Goal: Transaction & Acquisition: Purchase product/service

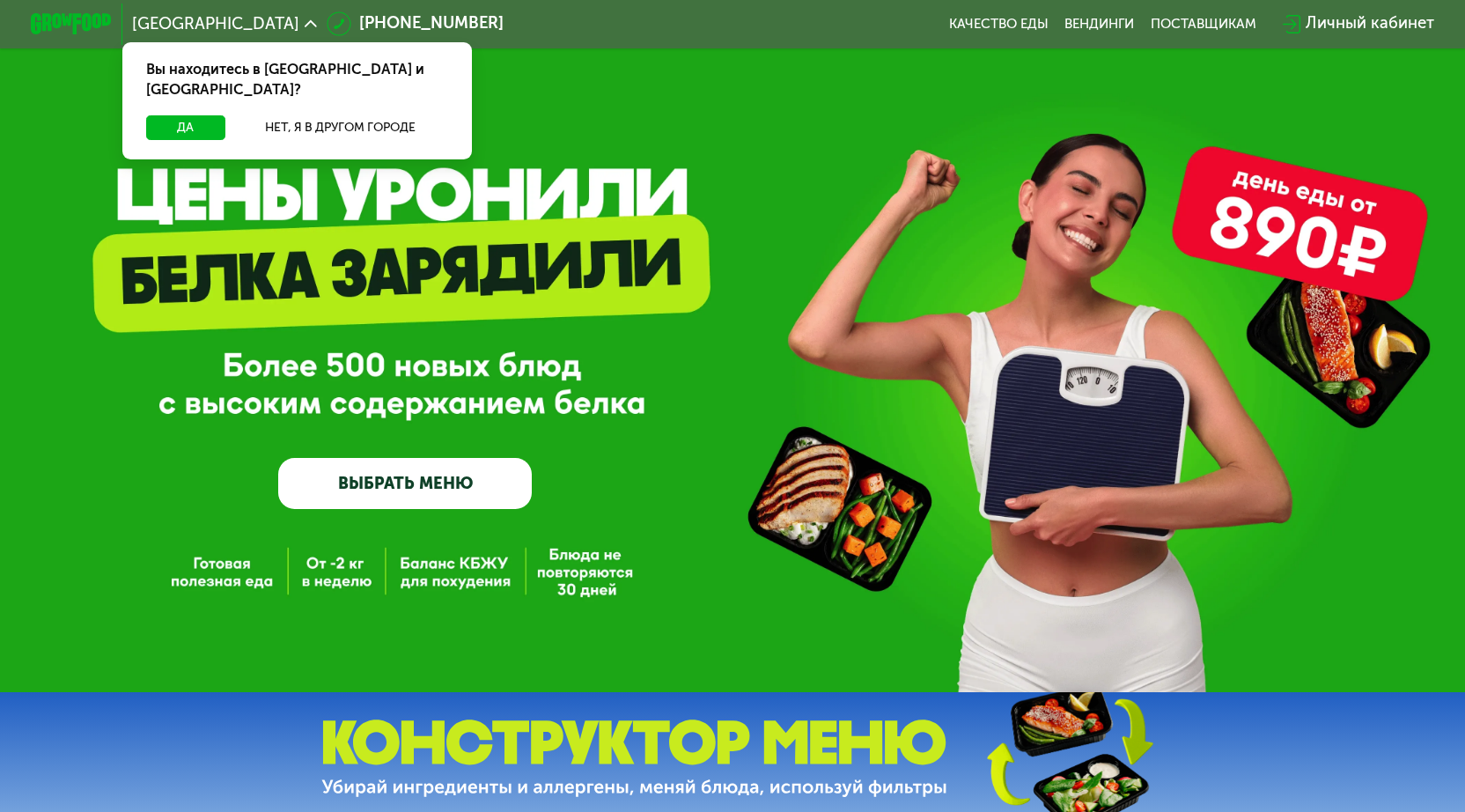
click at [623, 242] on div "GrowFood — доставка правильного питания ВЫБРАТЬ МЕНЮ" at bounding box center [732, 371] width 1465 height 275
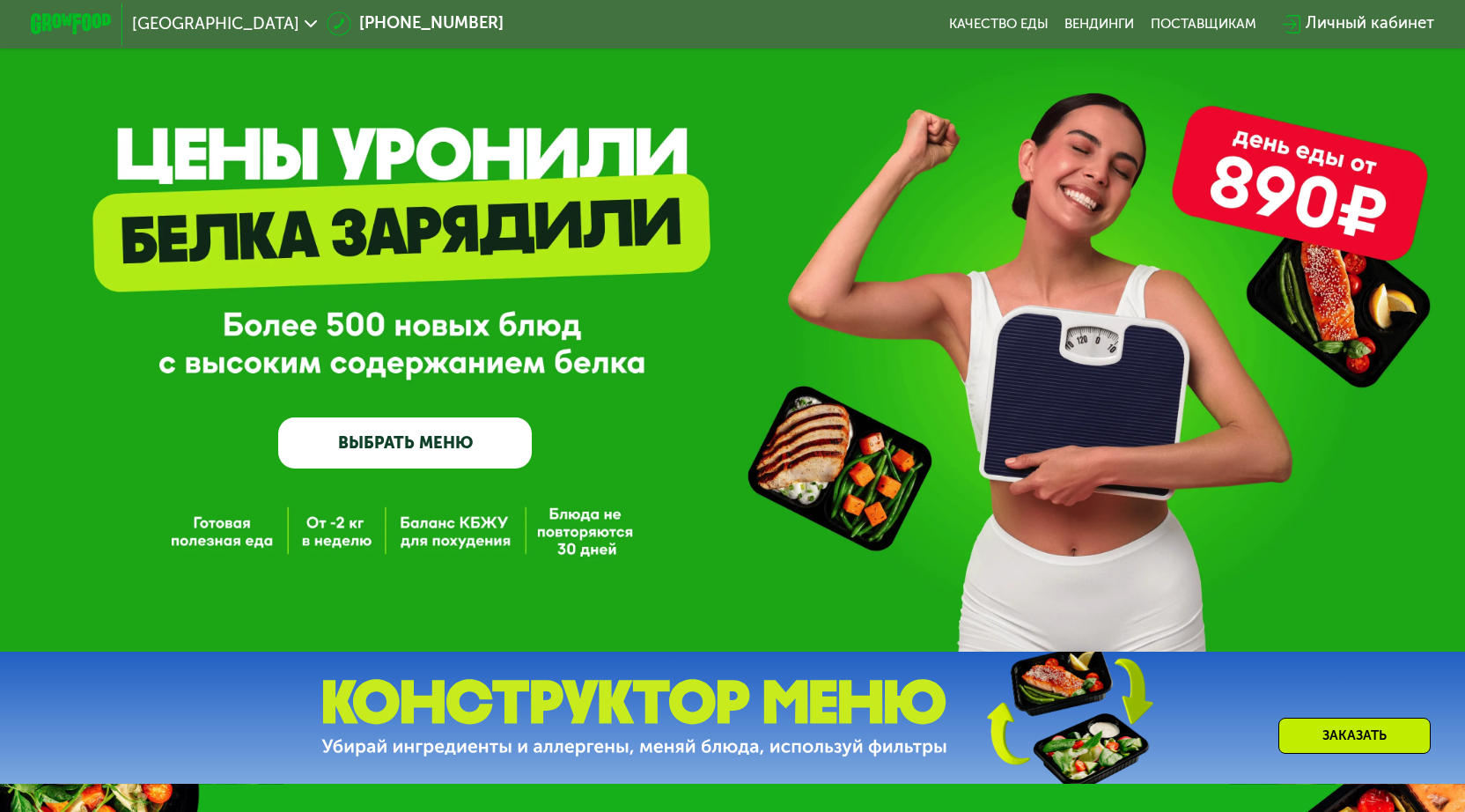
scroll to position [110, 0]
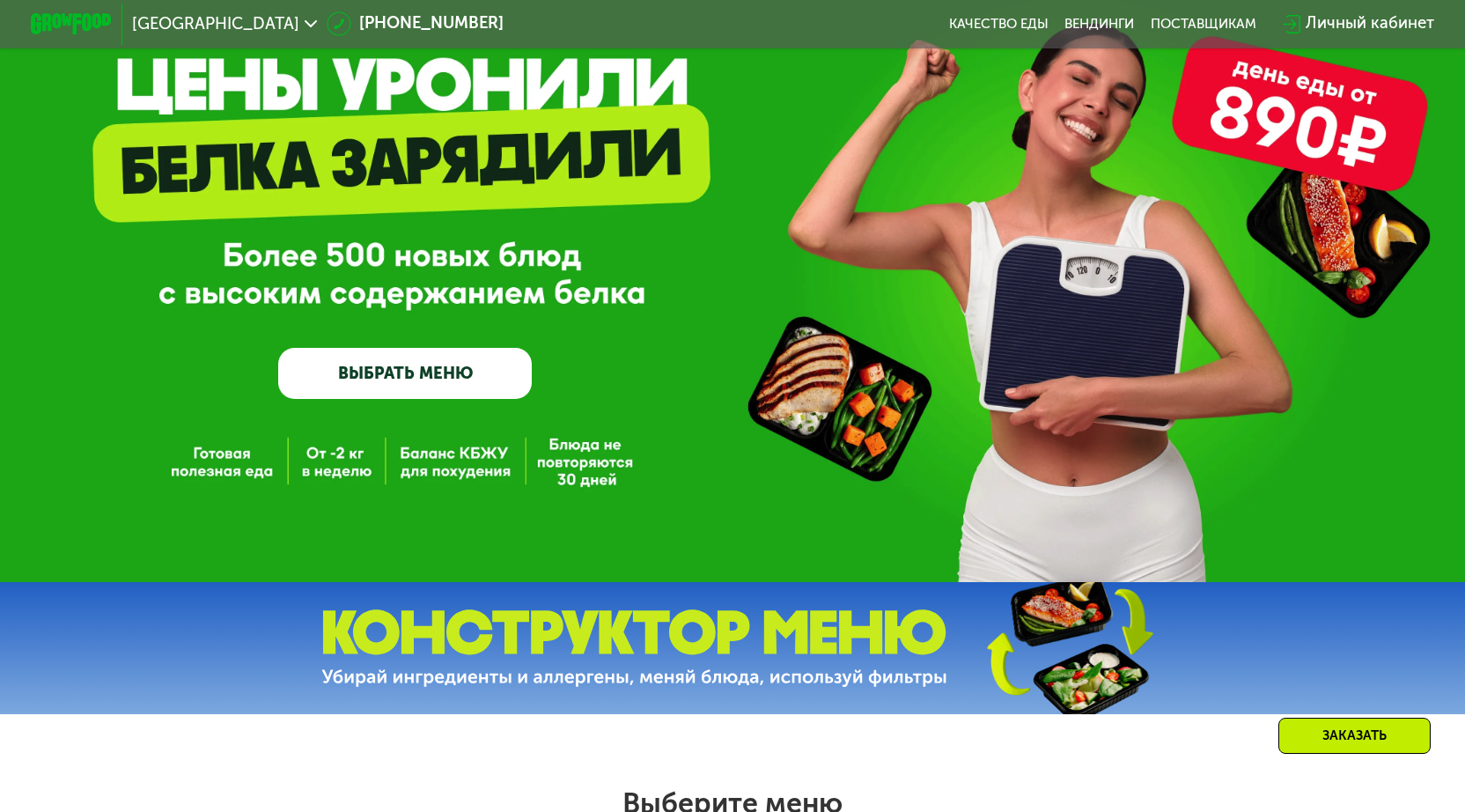
click at [361, 377] on link "ВЫБРАТЬ МЕНЮ" at bounding box center [405, 372] width 253 height 51
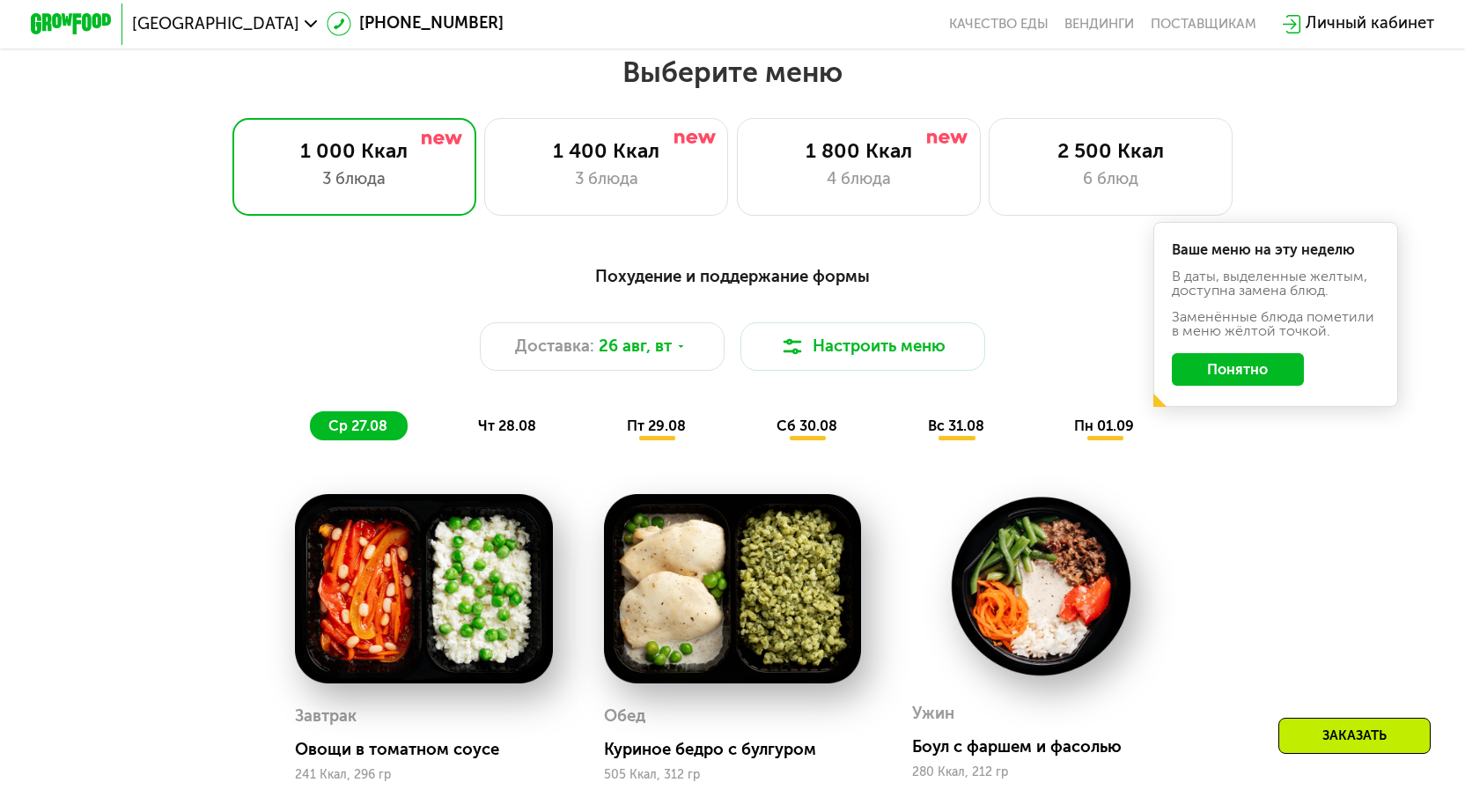
scroll to position [846, 0]
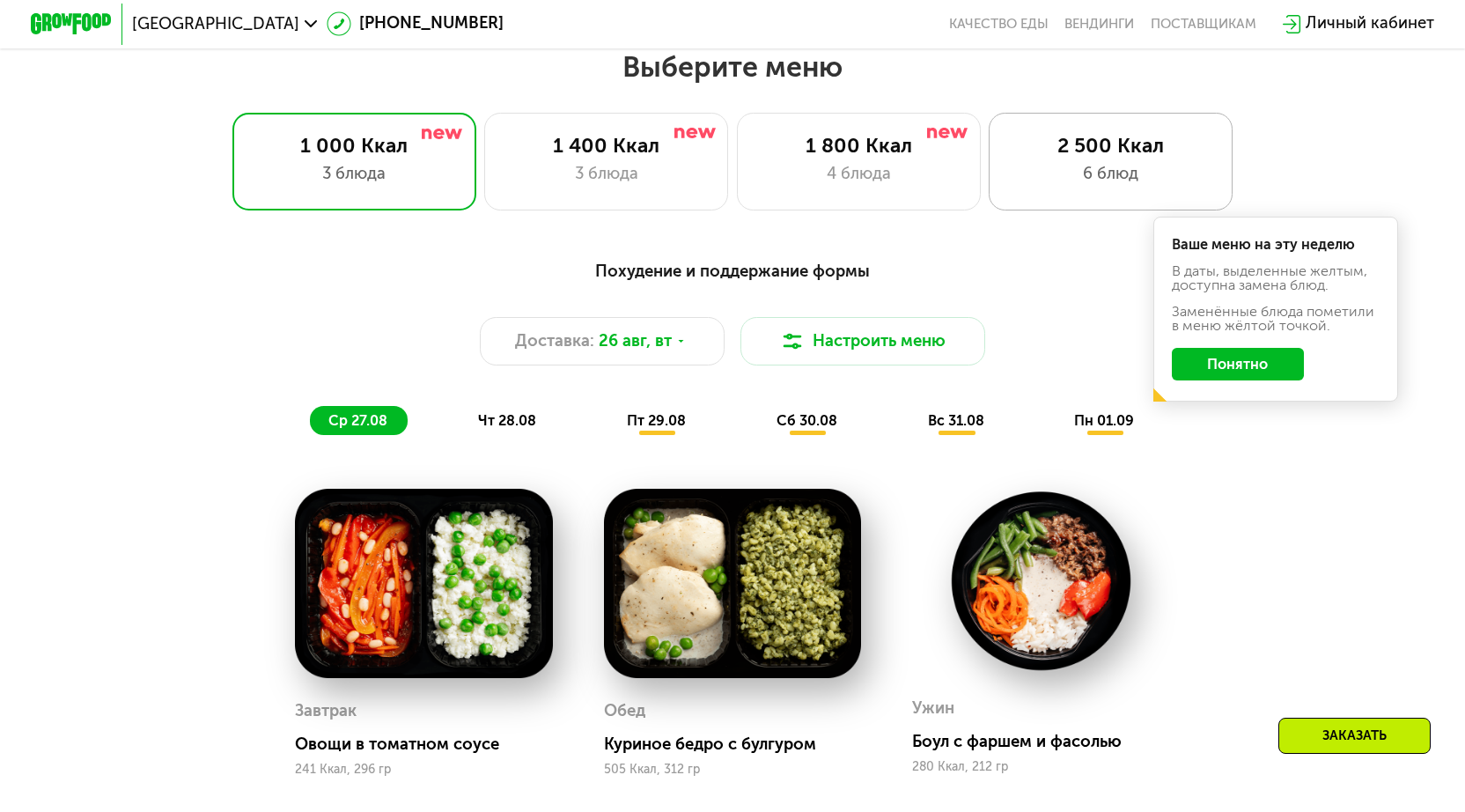
click at [1108, 146] on div "2 500 Ккал" at bounding box center [1110, 146] width 202 height 24
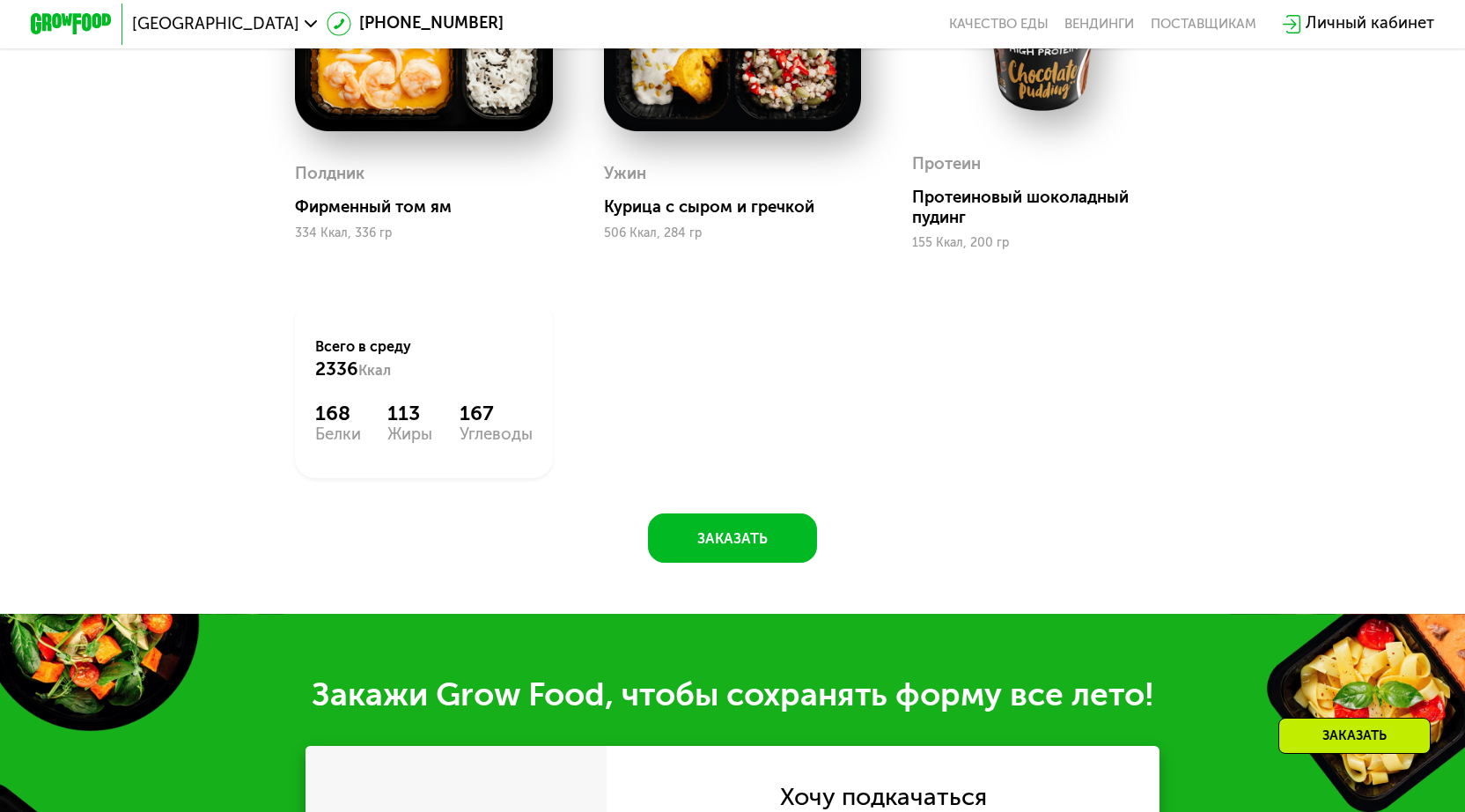
scroll to position [1736, 0]
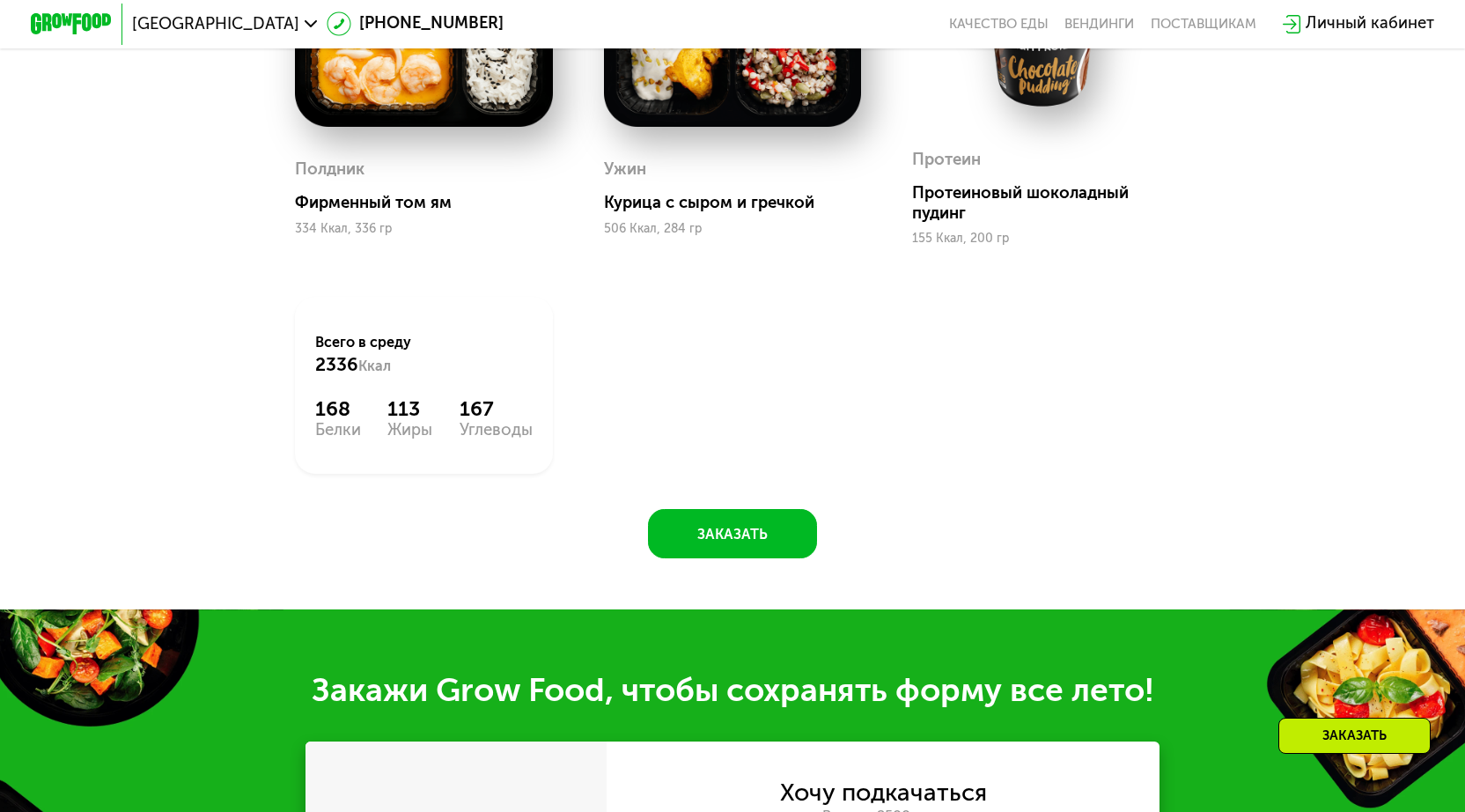
drag, startPoint x: 305, startPoint y: 423, endPoint x: 385, endPoint y: 453, distance: 85.4
click at [385, 453] on div "Всего в [DATE] 2336 Ккал 168 Белки 113 Жиры 167 Углеводы" at bounding box center [424, 386] width 258 height 177
drag, startPoint x: 385, startPoint y: 453, endPoint x: 292, endPoint y: 506, distance: 107.0
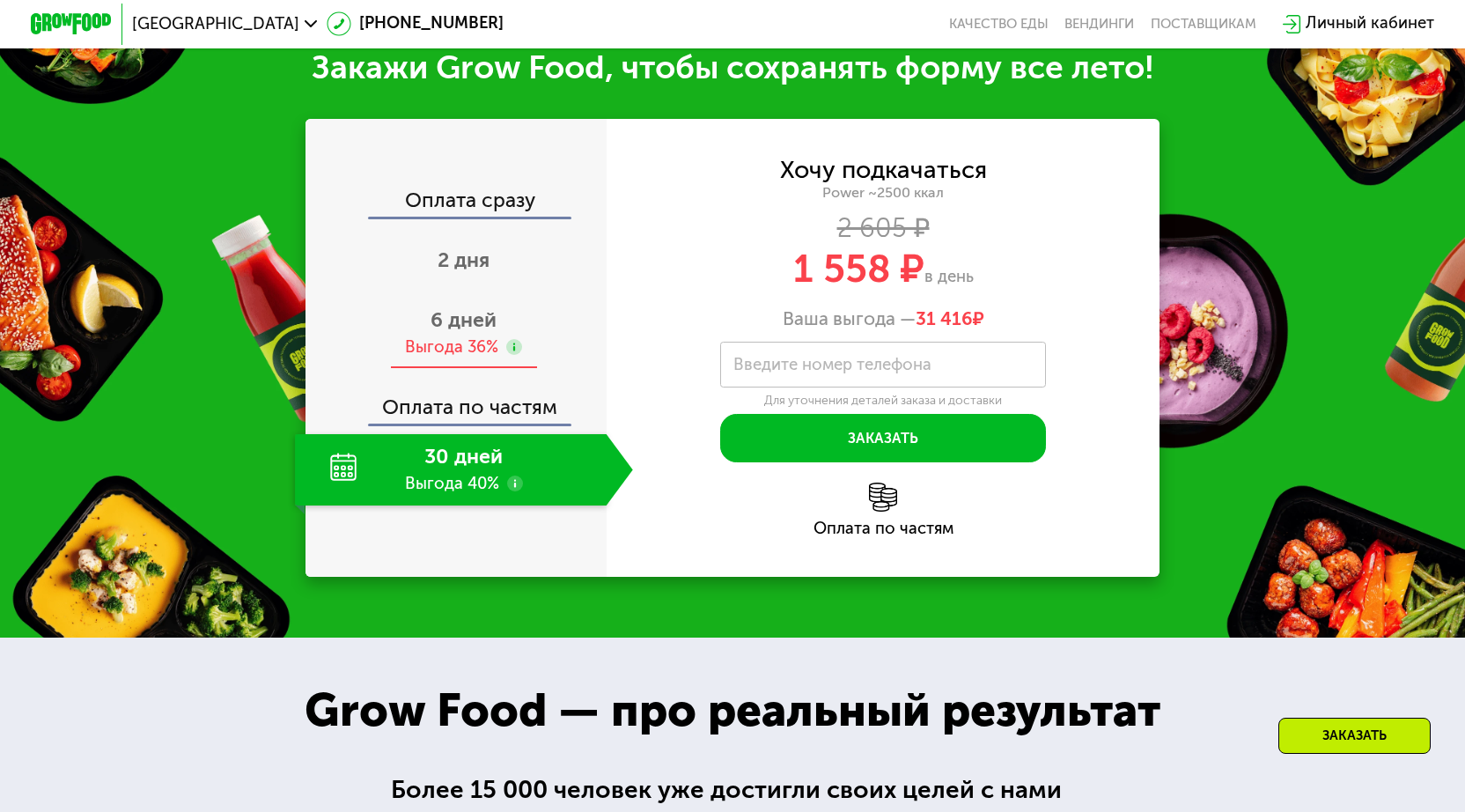
scroll to position [2378, 0]
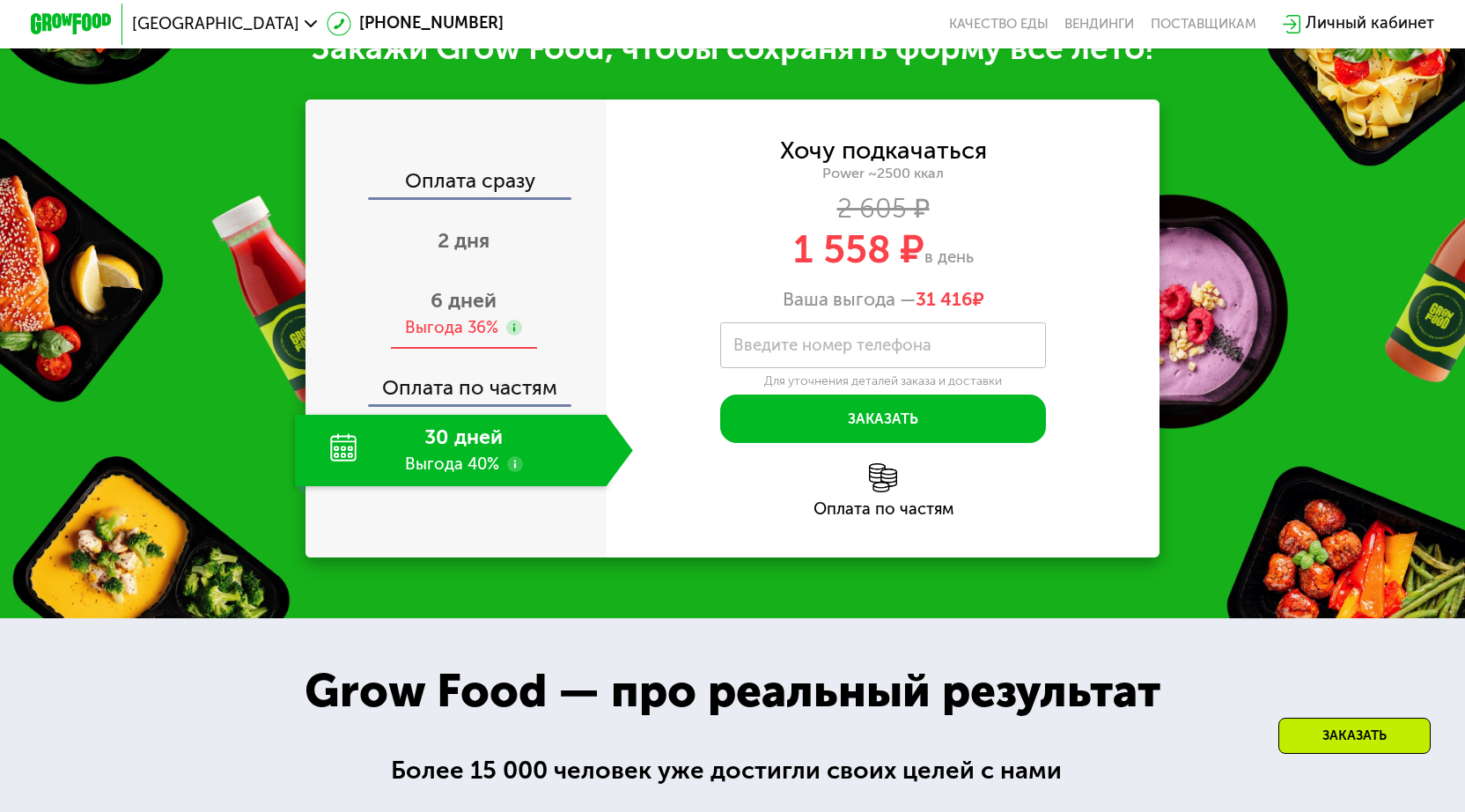
click at [467, 330] on div "Выгода 36%" at bounding box center [452, 328] width 93 height 23
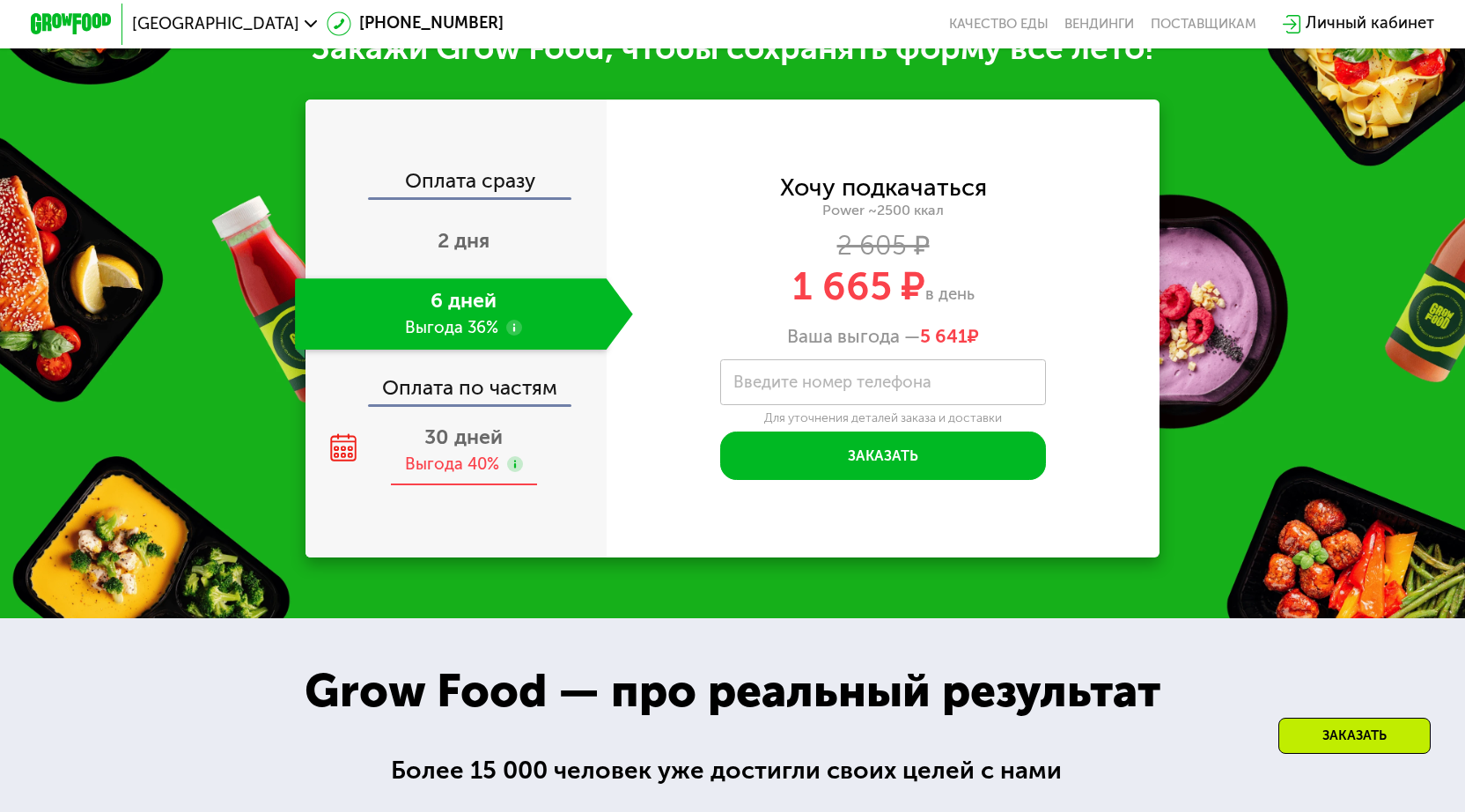
click at [487, 459] on div "Выгода 40%" at bounding box center [452, 465] width 94 height 23
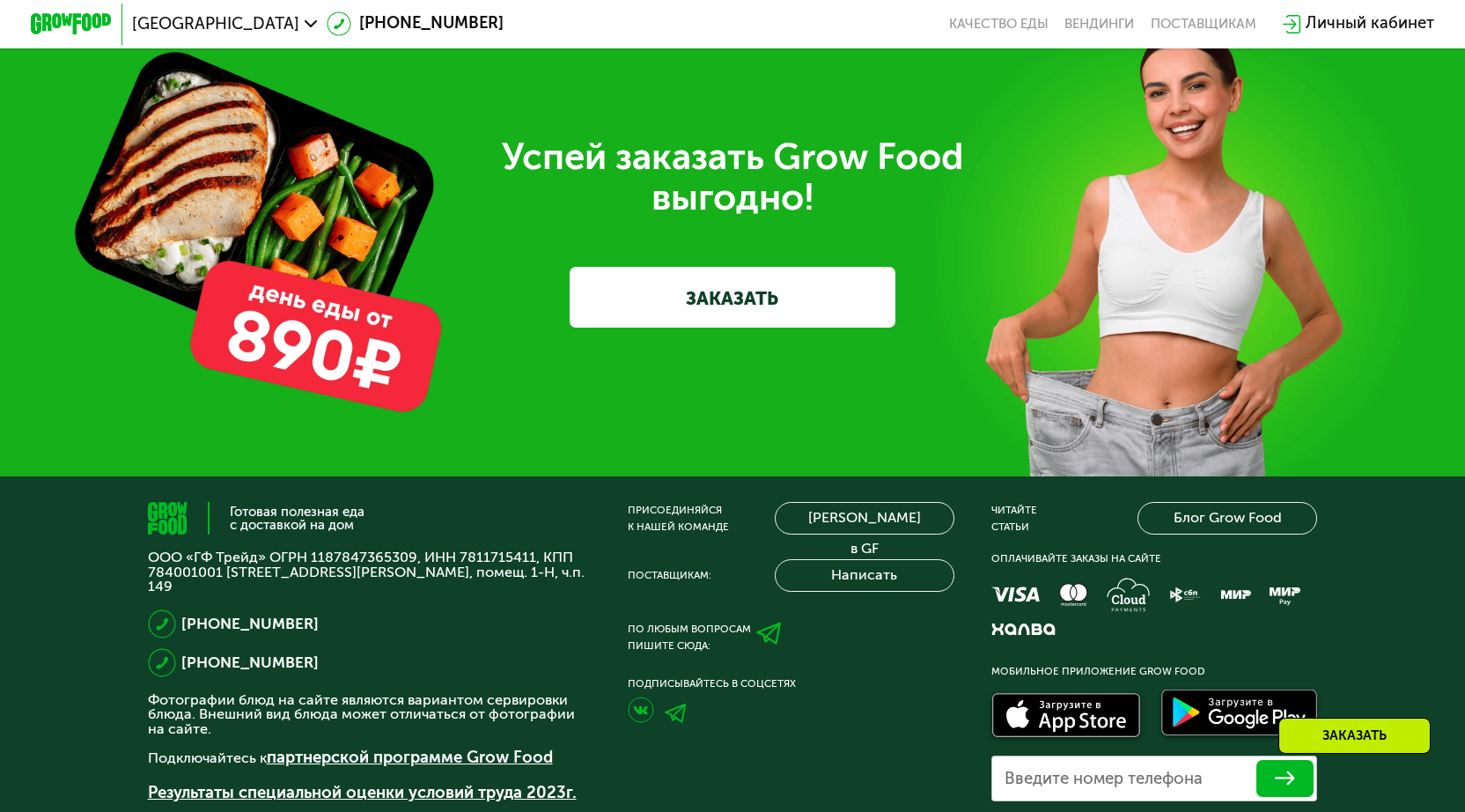
scroll to position [6325, 0]
